Goal: Communication & Community: Participate in discussion

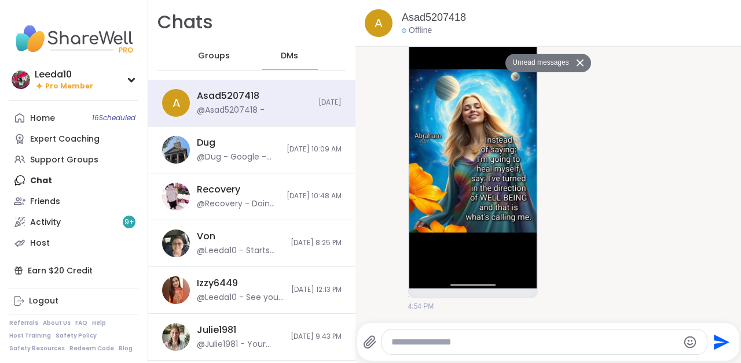
scroll to position [12370, 0]
click at [556, 153] on icon at bounding box center [556, 153] width 0 height 0
click at [557, 137] on div "Select Reaction: Heart" at bounding box center [558, 136] width 10 height 10
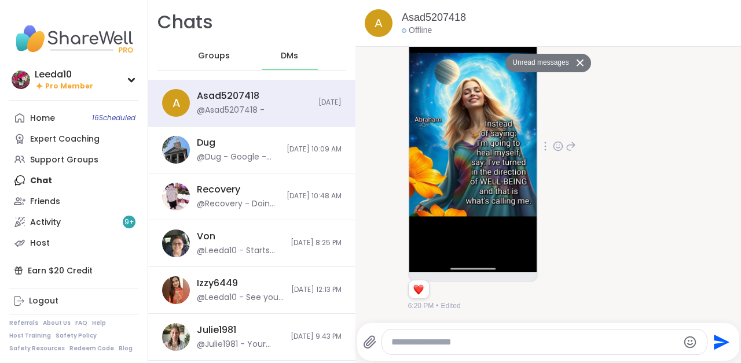
click at [429, 341] on textarea "Type your message" at bounding box center [534, 343] width 286 height 12
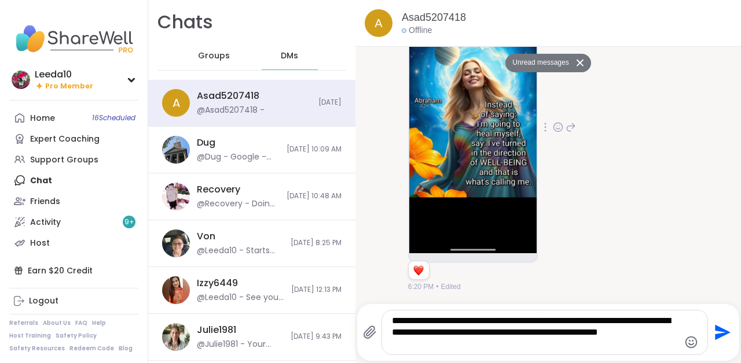
click at [571, 335] on textarea "**********" at bounding box center [535, 332] width 286 height 35
click at [528, 346] on textarea "**********" at bounding box center [535, 332] width 286 height 35
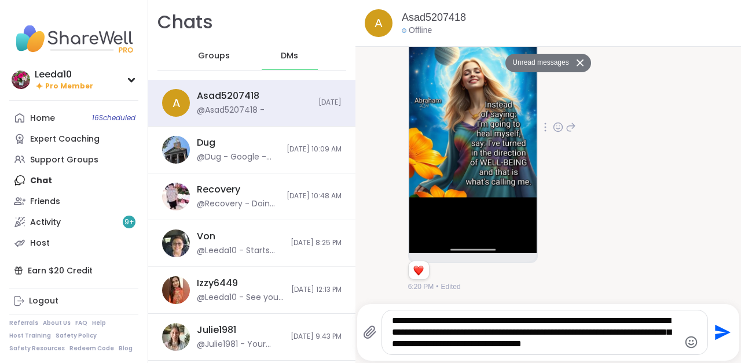
type textarea "**********"
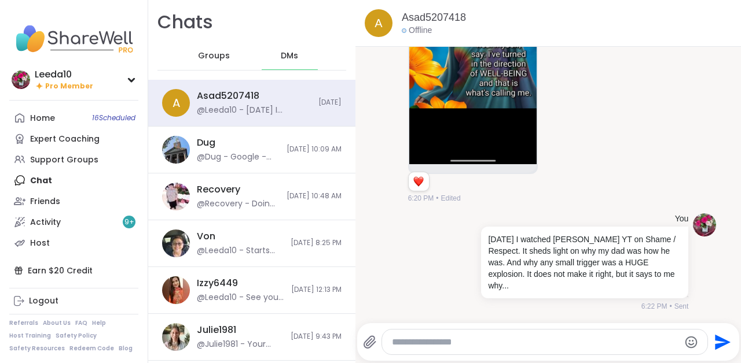
scroll to position [12467, 0]
click at [214, 59] on span "Groups" at bounding box center [214, 56] width 32 height 12
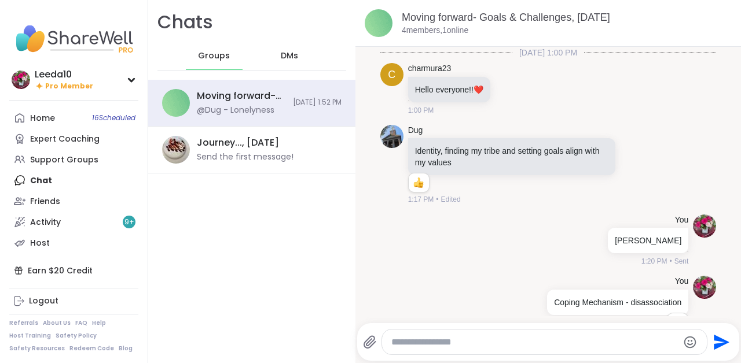
scroll to position [341, 0]
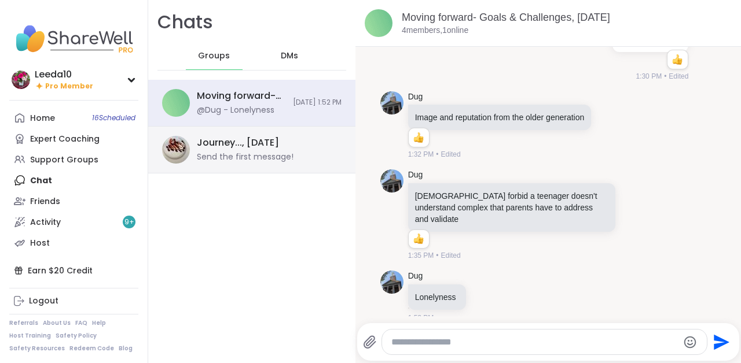
click at [214, 146] on div "Journey..., [DATE]" at bounding box center [238, 143] width 82 height 13
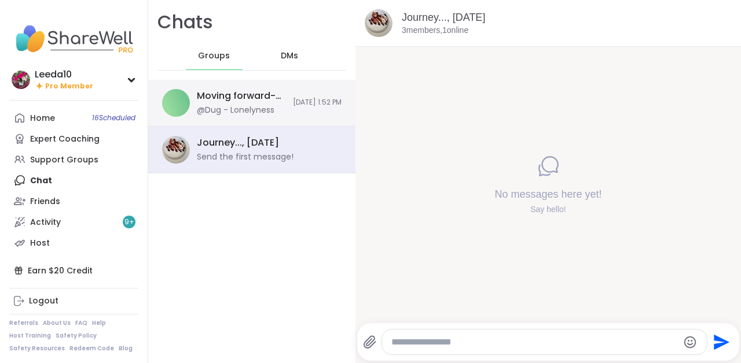
click at [236, 105] on div "@Dug - Lonelyness" at bounding box center [236, 111] width 78 height 12
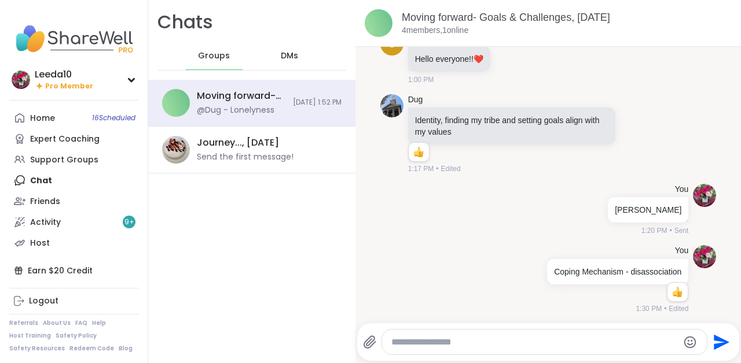
scroll to position [0, 0]
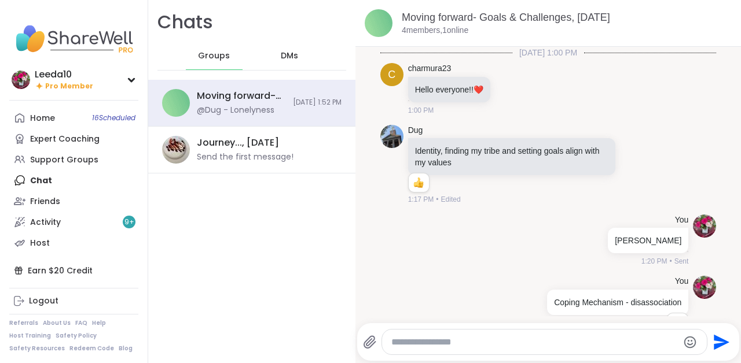
click at [293, 58] on span "DMs" at bounding box center [289, 56] width 17 height 12
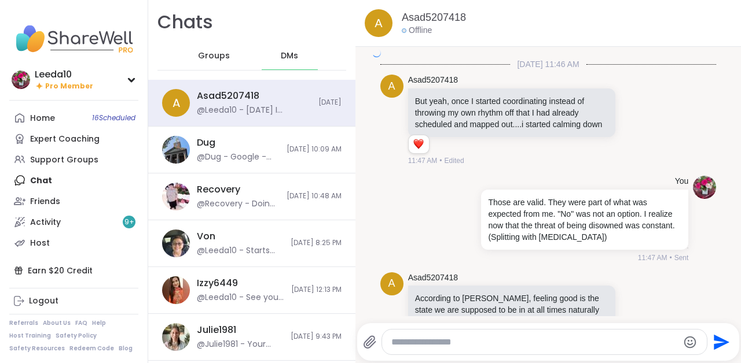
click at [258, 152] on div "@Dug - Google - schema. This 1 word explains a lot about how the mind works." at bounding box center [238, 158] width 83 height 12
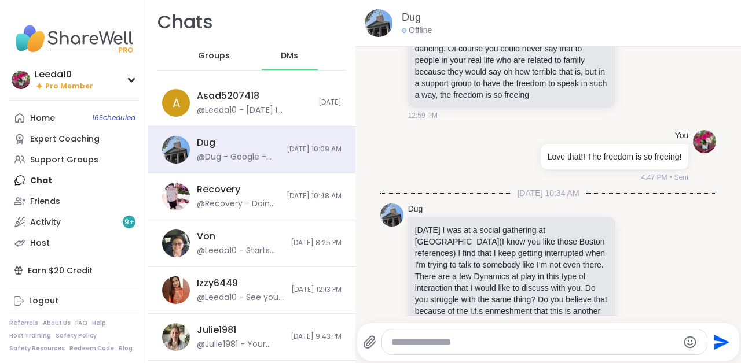
scroll to position [7203, 0]
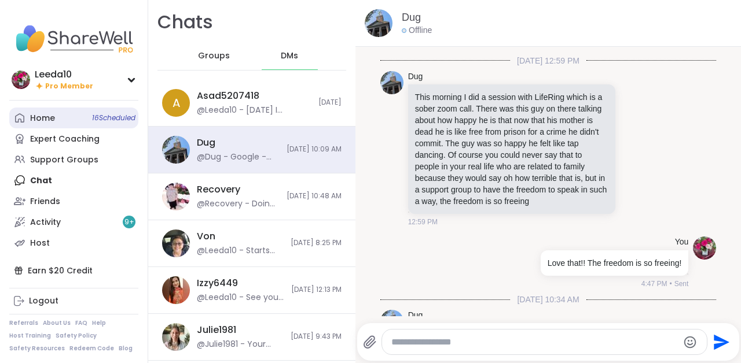
click at [44, 114] on div "Home 16 Scheduled" at bounding box center [42, 119] width 25 height 12
